Goal: Transaction & Acquisition: Purchase product/service

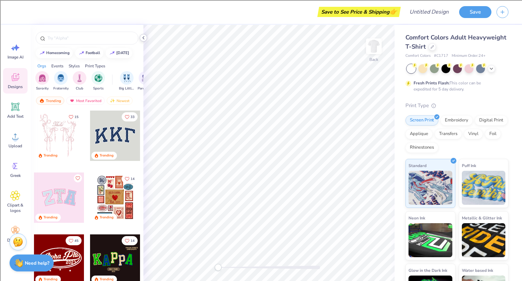
click at [144, 39] on icon at bounding box center [143, 37] width 5 height 5
click at [12, 144] on span "Upload" at bounding box center [15, 145] width 14 height 5
click at [14, 148] on span "Upload" at bounding box center [15, 145] width 14 height 5
drag, startPoint x: 17, startPoint y: 118, endPoint x: 11, endPoint y: 109, distance: 10.5
click at [17, 118] on span "Add Text" at bounding box center [15, 116] width 16 height 5
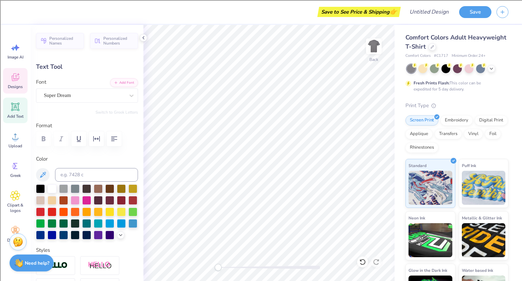
click at [11, 85] on span "Designs" at bounding box center [15, 86] width 15 height 5
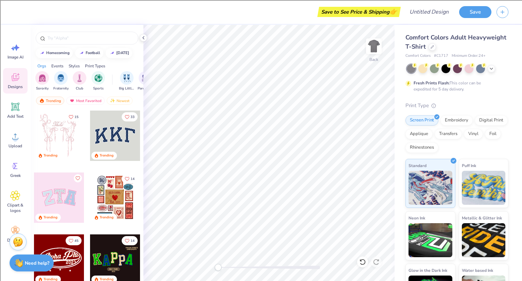
click at [19, 80] on icon at bounding box center [15, 77] width 10 height 10
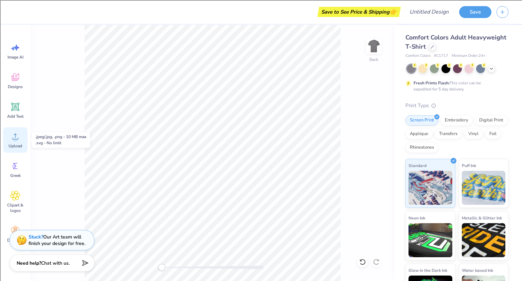
click at [16, 147] on span "Upload" at bounding box center [15, 145] width 14 height 5
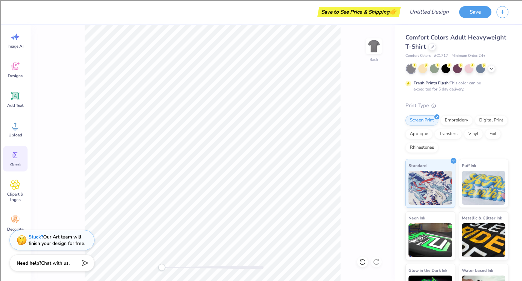
scroll to position [17, 0]
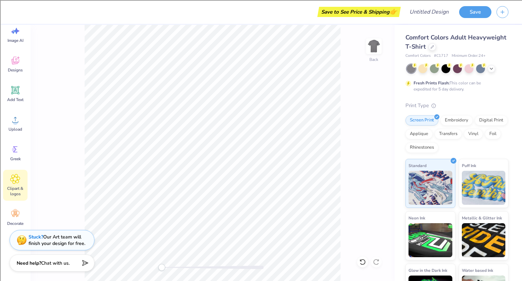
click at [19, 187] on span "Clipart & logos" at bounding box center [15, 191] width 22 height 11
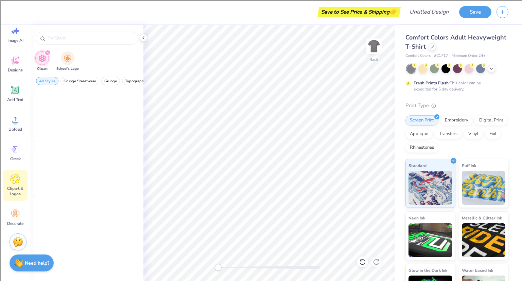
scroll to position [0, 0]
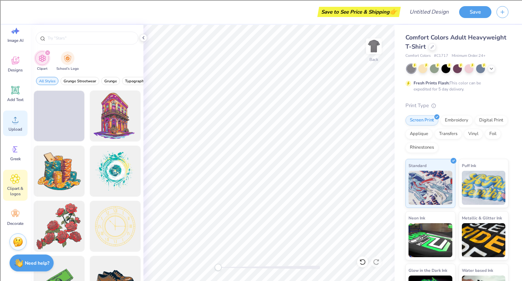
click at [18, 132] on div "Upload" at bounding box center [15, 122] width 24 height 25
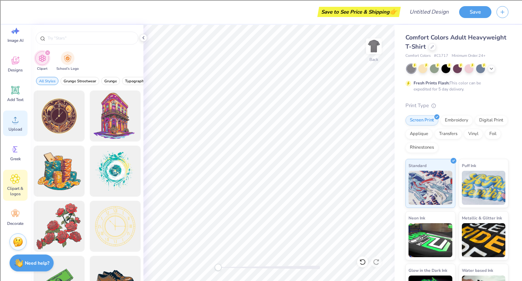
click at [9, 124] on div "Upload" at bounding box center [15, 122] width 24 height 25
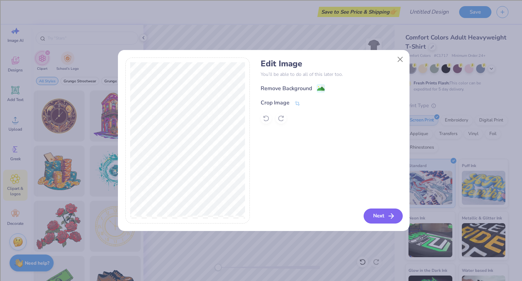
click at [377, 215] on button "Next" at bounding box center [383, 215] width 39 height 15
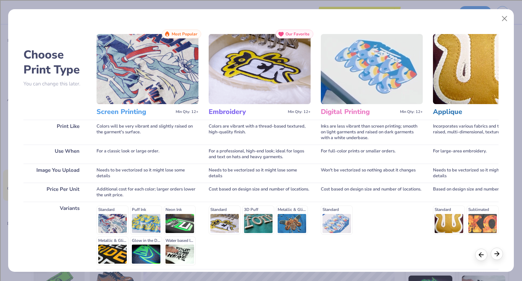
click at [494, 259] on div at bounding box center [489, 254] width 28 height 12
click at [498, 259] on div at bounding box center [497, 253] width 12 height 12
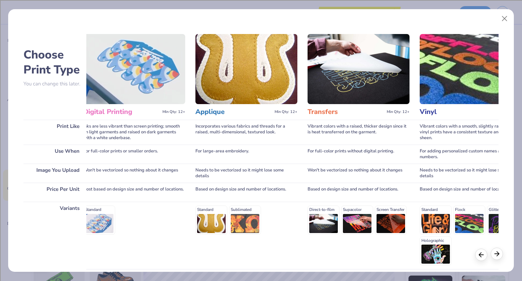
click at [498, 259] on div at bounding box center [497, 253] width 12 height 12
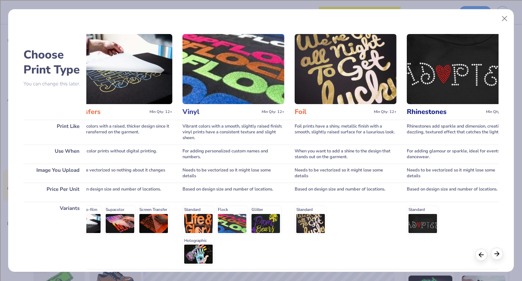
click at [498, 259] on div at bounding box center [497, 253] width 12 height 12
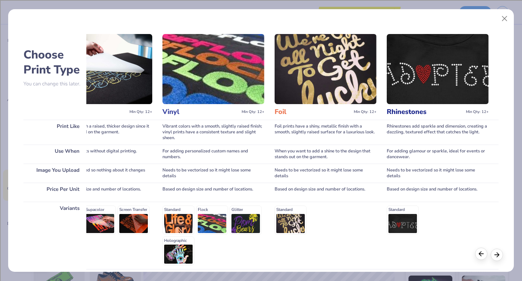
click at [483, 259] on div at bounding box center [481, 253] width 12 height 12
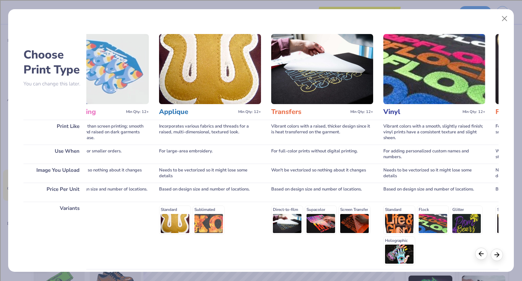
click at [483, 259] on div at bounding box center [481, 253] width 12 height 12
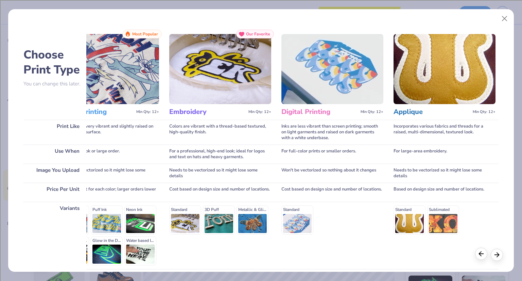
click at [483, 259] on div at bounding box center [481, 253] width 12 height 12
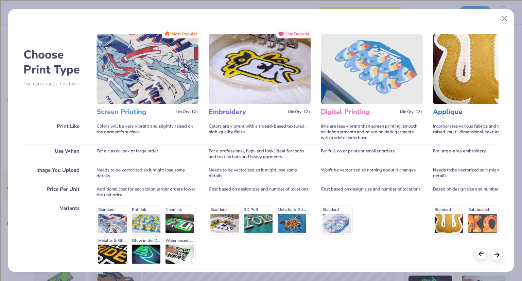
click at [483, 259] on div at bounding box center [481, 253] width 12 height 12
click at [127, 105] on div "Screen Printing Min Qty: 12+" at bounding box center [148, 112] width 102 height 16
click at [125, 132] on div "Colors will be very vibrant and slightly raised on the garment's surface." at bounding box center [148, 132] width 102 height 25
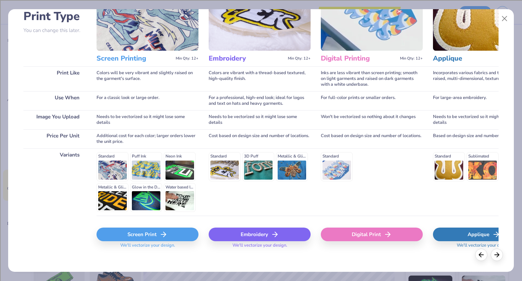
scroll to position [58, 0]
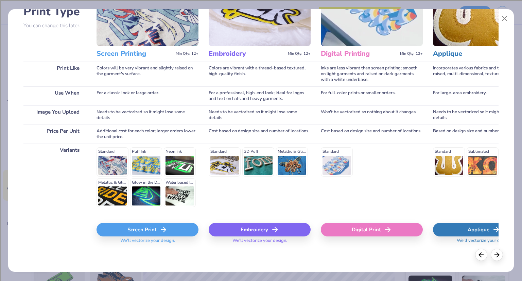
click at [116, 161] on div "Standard Puff Ink Neon Ink Metallic & Glitter Ink Glow in the Dark Ink Water ba…" at bounding box center [148, 177] width 102 height 60
click at [107, 166] on div "Standard Puff Ink Neon Ink Metallic & Glitter Ink Glow in the Dark Ink Water ba…" at bounding box center [148, 177] width 102 height 60
click at [139, 233] on div "Screen Print" at bounding box center [148, 230] width 102 height 14
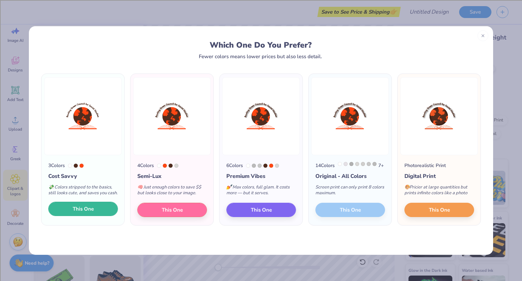
click at [81, 213] on span "This One" at bounding box center [83, 209] width 21 height 8
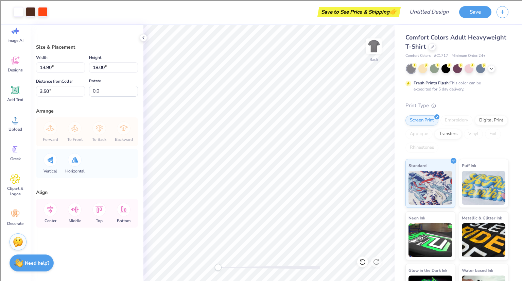
type input "5.85"
type input "7.57"
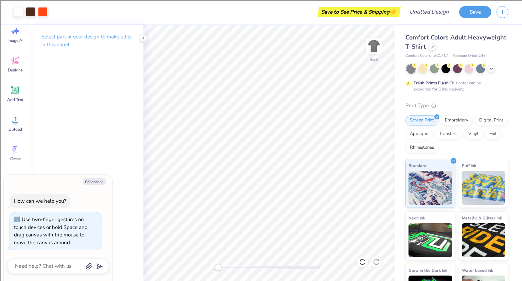
click at [147, 258] on div "Back" at bounding box center [268, 153] width 251 height 256
click at [451, 12] on input "Design Title" at bounding box center [437, 12] width 33 height 14
type input "s"
type textarea "x"
type input "s"
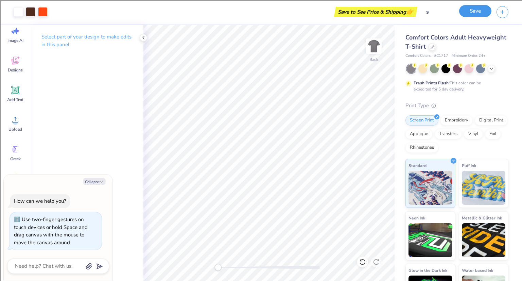
click at [480, 12] on button "Save" at bounding box center [475, 11] width 32 height 12
type textarea "x"
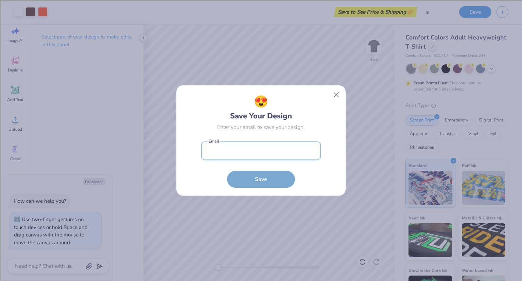
click at [250, 158] on input "email" at bounding box center [261, 150] width 120 height 19
type input "vetter.zach8470@gmail.com"
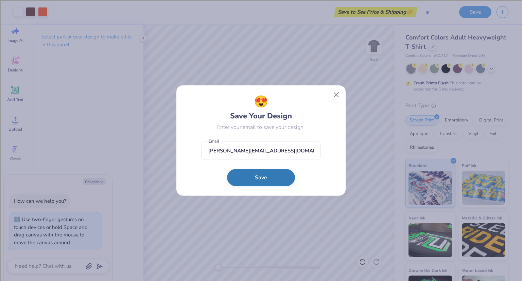
click at [260, 177] on button "Save" at bounding box center [261, 177] width 68 height 17
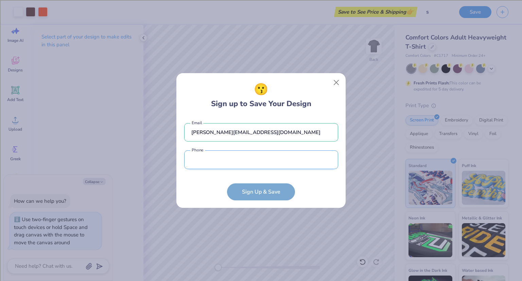
click at [257, 161] on input "tel" at bounding box center [261, 159] width 154 height 19
type input "(419) 217-4609"
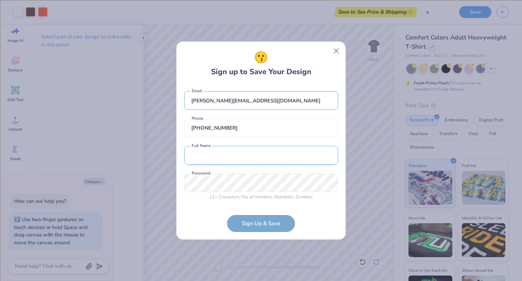
click at [218, 157] on input "text" at bounding box center [261, 155] width 154 height 19
click at [216, 178] on div "vetter.zach8470@gmail.com Email (419) 217-4609 Phone Zach Both first and last n…" at bounding box center [261, 144] width 154 height 120
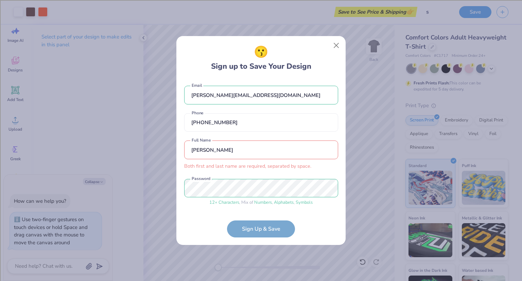
click at [254, 230] on form "vetter.zach8470@gmail.com Email (419) 217-4609 Phone Zach Both first and last n…" at bounding box center [261, 158] width 154 height 158
click at [230, 150] on input "Zach" at bounding box center [261, 149] width 154 height 19
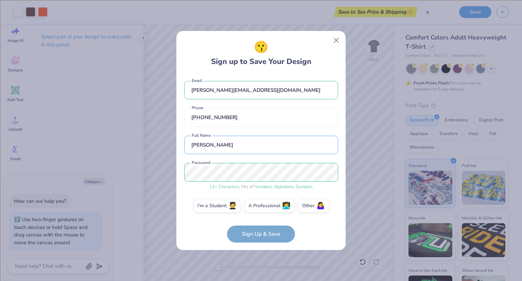
type input "Zach a"
click at [271, 224] on form "vetter.zach8470@gmail.com Email (419) 217-4609 Phone Zach a Full Name 12 + Char…" at bounding box center [261, 158] width 154 height 168
click at [271, 237] on form "vetter.zach8470@gmail.com Email (419) 217-4609 Phone Zach a Full Name 12 + Char…" at bounding box center [261, 158] width 154 height 168
click at [229, 208] on span "🧑‍🎓" at bounding box center [232, 205] width 8 height 8
click at [259, 208] on input "I'm a Student 🧑‍🎓" at bounding box center [261, 207] width 4 height 4
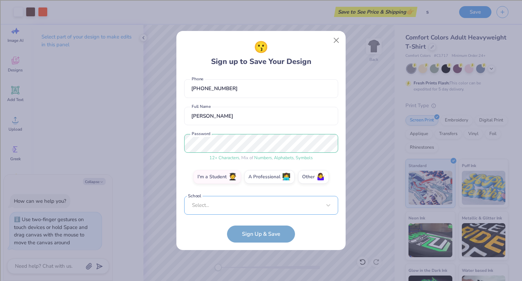
click at [220, 209] on div "Select..." at bounding box center [261, 205] width 154 height 19
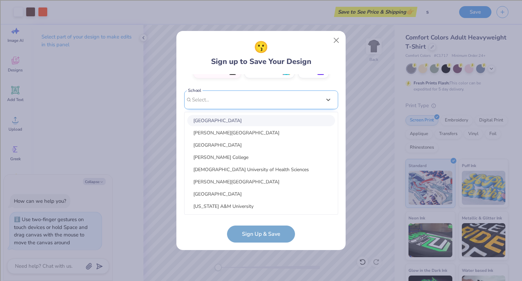
click at [321, 101] on div "vetter.zach8470@gmail.com Email (419) 217-4609 Phone Zach a Full Name 12 + Char…" at bounding box center [261, 144] width 154 height 140
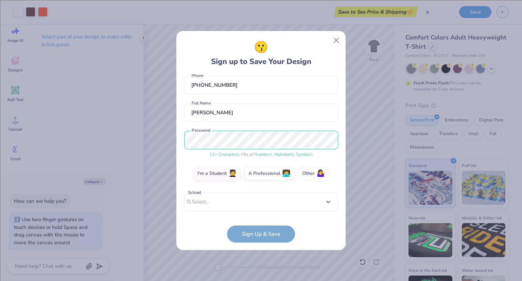
click at [309, 179] on label "Other 🤷‍♀️" at bounding box center [313, 174] width 31 height 14
click at [263, 205] on input "Other 🤷‍♀️" at bounding box center [261, 207] width 4 height 4
click at [267, 239] on form "vetter.zach8470@gmail.com Email (419) 217-4609 Phone Zach a Full Name 12 + Char…" at bounding box center [261, 158] width 154 height 168
click at [307, 170] on label "Other 🤷‍♀️" at bounding box center [313, 173] width 31 height 14
click at [263, 205] on input "Other 🤷‍♀️" at bounding box center [261, 207] width 4 height 4
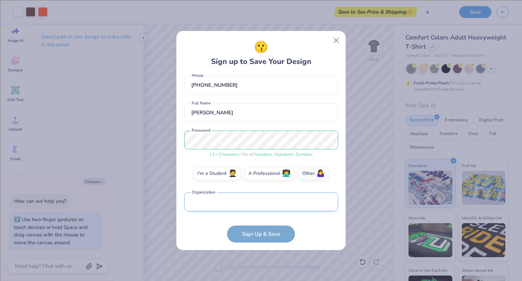
click at [277, 209] on input "text" at bounding box center [261, 201] width 154 height 19
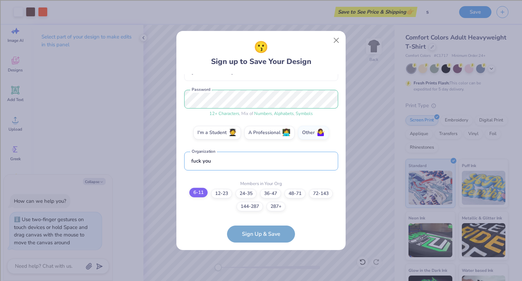
type input "fuck you"
click at [190, 192] on label "6-11" at bounding box center [198, 193] width 18 height 10
click at [259, 271] on input "6-11" at bounding box center [261, 273] width 4 height 4
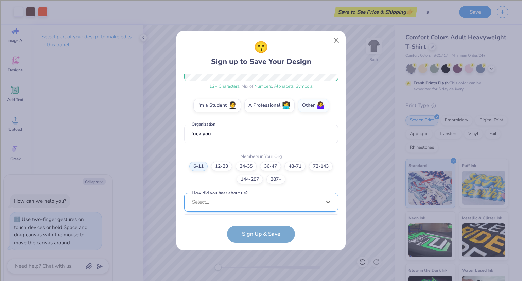
click at [230, 206] on div "option LinkedIn focused, 9 of 15. 15 results available. Use Up and Down to choo…" at bounding box center [261, 255] width 154 height 124
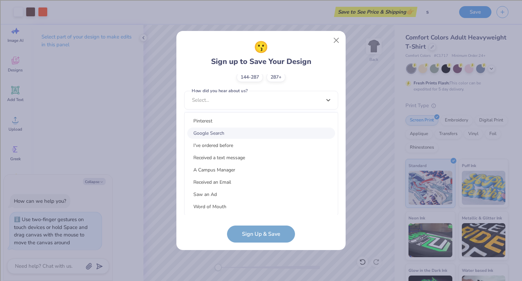
click at [219, 130] on div "Google Search" at bounding box center [261, 132] width 148 height 11
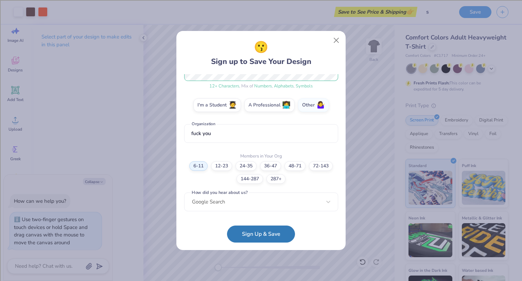
scroll to position [100, 0]
click at [250, 229] on button "Sign Up & Save" at bounding box center [261, 232] width 68 height 17
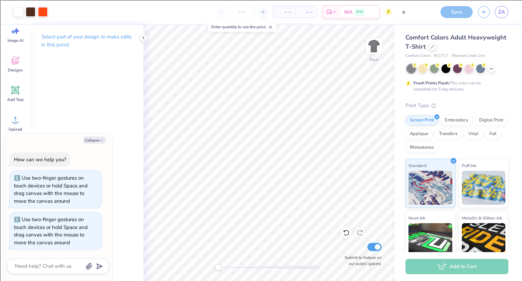
click at [456, 10] on div "Save" at bounding box center [457, 12] width 32 height 12
click at [349, 12] on span "N/A" at bounding box center [348, 13] width 8 height 7
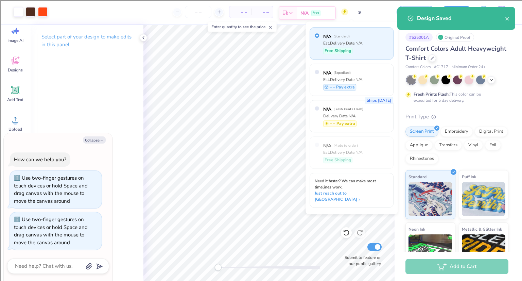
click at [321, 11] on div "N/A Free" at bounding box center [316, 13] width 38 height 12
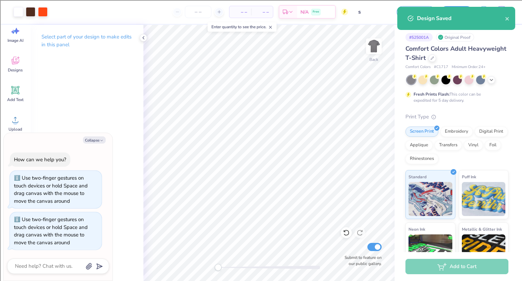
click at [263, 12] on span "– –" at bounding box center [262, 11] width 14 height 7
click at [241, 15] on div "– – Per Item" at bounding box center [240, 12] width 22 height 12
type textarea "x"
click at [220, 14] on icon at bounding box center [219, 12] width 5 height 5
type input "12"
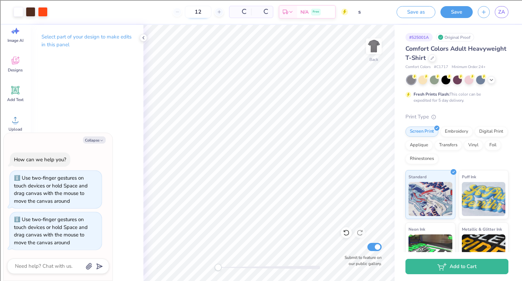
type textarea "x"
drag, startPoint x: 224, startPoint y: 14, endPoint x: 240, endPoint y: 13, distance: 16.1
click at [230, 13] on div "$38.60 Per Item" at bounding box center [218, 12] width 23 height 12
click at [361, 13] on input "s" at bounding box center [369, 12] width 33 height 14
click at [280, 12] on div "Est. Delivery" at bounding box center [271, 13] width 18 height 12
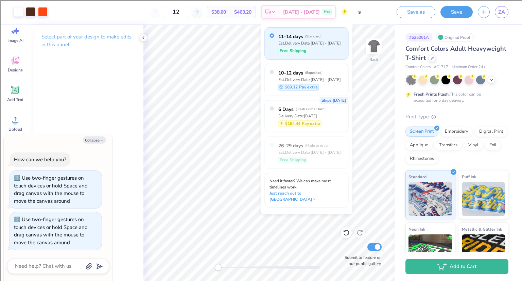
click at [140, 15] on div "12 $38.60 Per Item $463.20 Total Est. Delivery Oct 7 - 10 Free" at bounding box center [200, 12] width 295 height 24
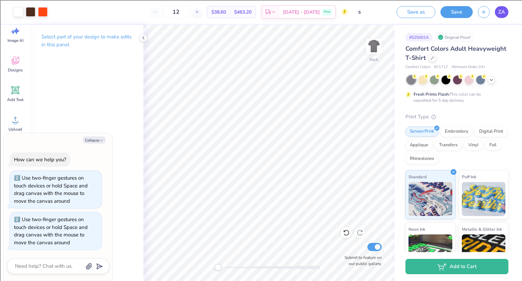
click at [502, 14] on span "ZA" at bounding box center [501, 12] width 7 height 8
